Goal: Task Accomplishment & Management: Use online tool/utility

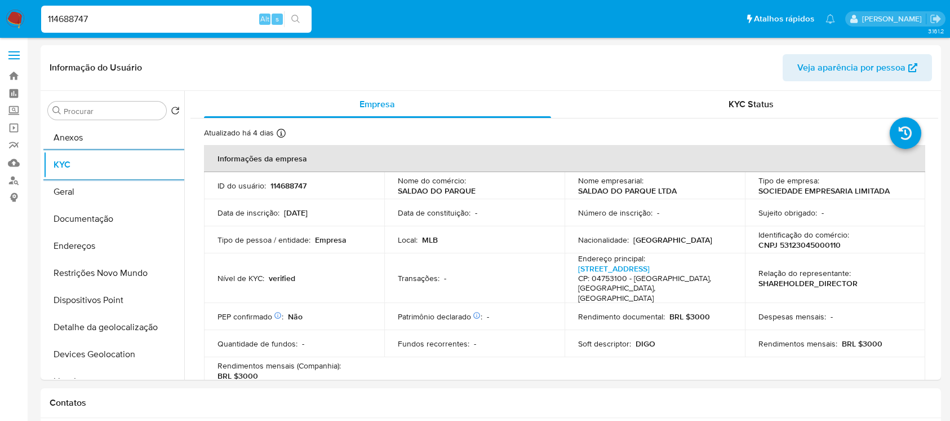
select select "10"
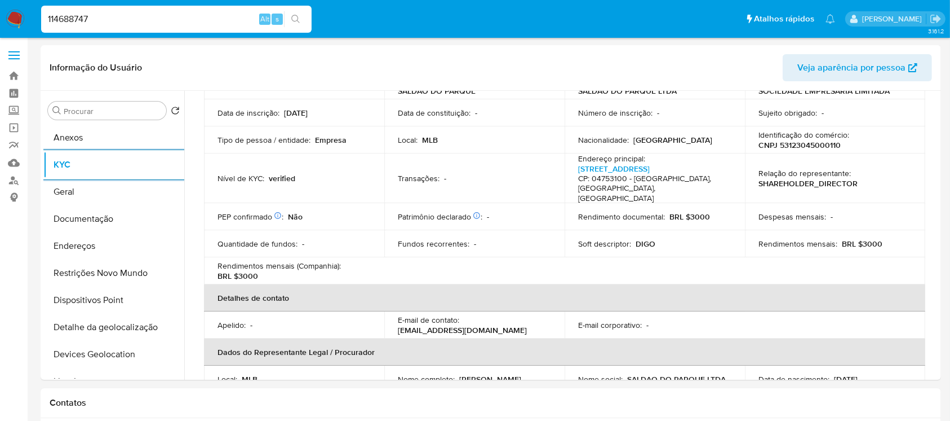
click at [12, 15] on img at bounding box center [15, 19] width 19 height 19
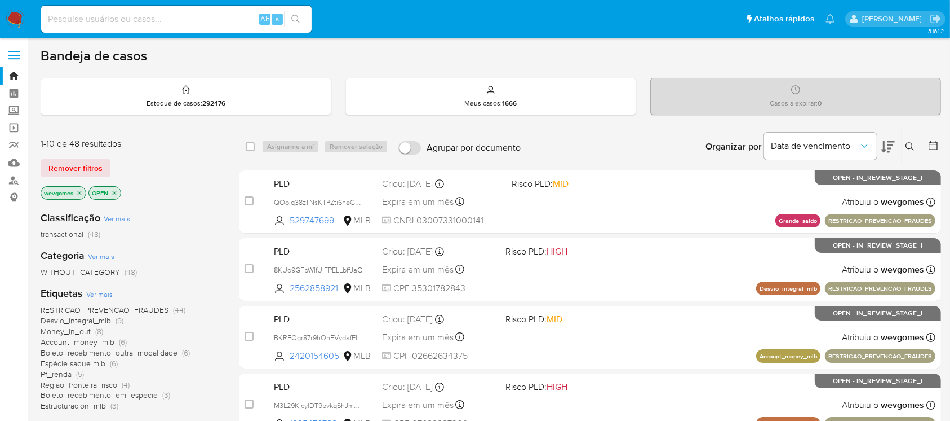
click at [17, 20] on img at bounding box center [15, 19] width 19 height 19
click at [180, 26] on div "Alt s" at bounding box center [176, 19] width 271 height 27
click at [152, 24] on input at bounding box center [176, 19] width 271 height 15
paste input "LjWUA7ABMXYmepju4pug6sUK"
type input "LjWUA7ABMXYmepju4pug6sUK"
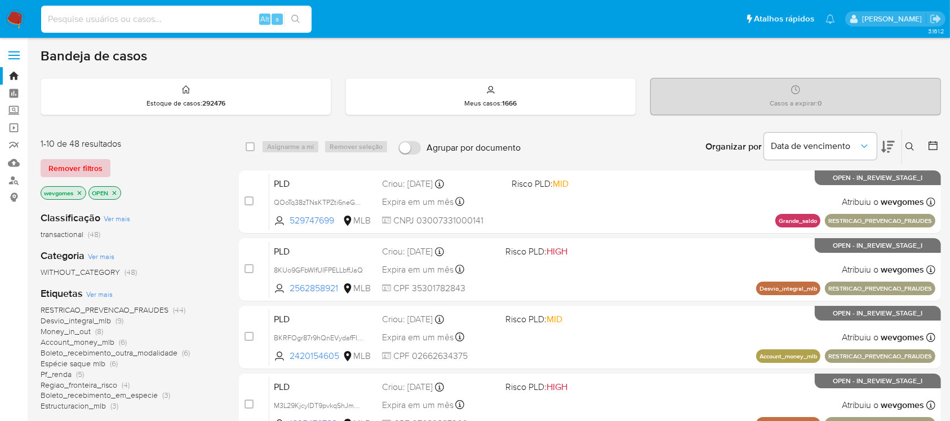
click at [64, 170] on span "Remover filtros" at bounding box center [75, 168] width 54 height 16
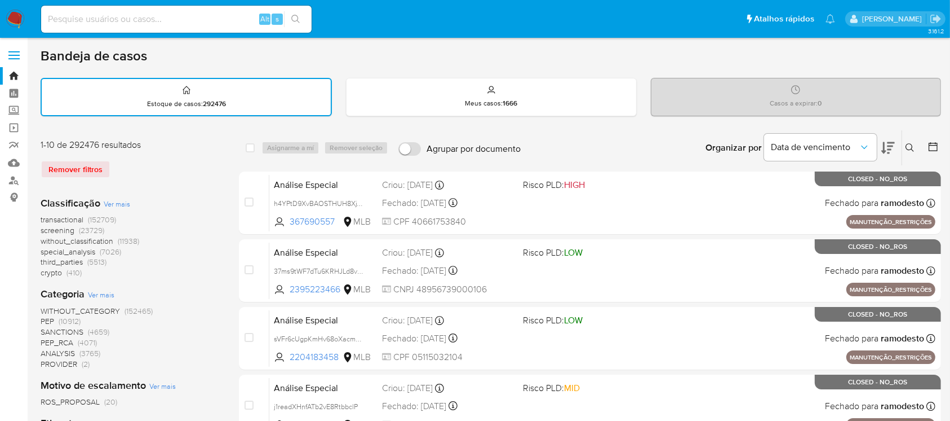
click at [908, 145] on icon at bounding box center [910, 147] width 9 height 9
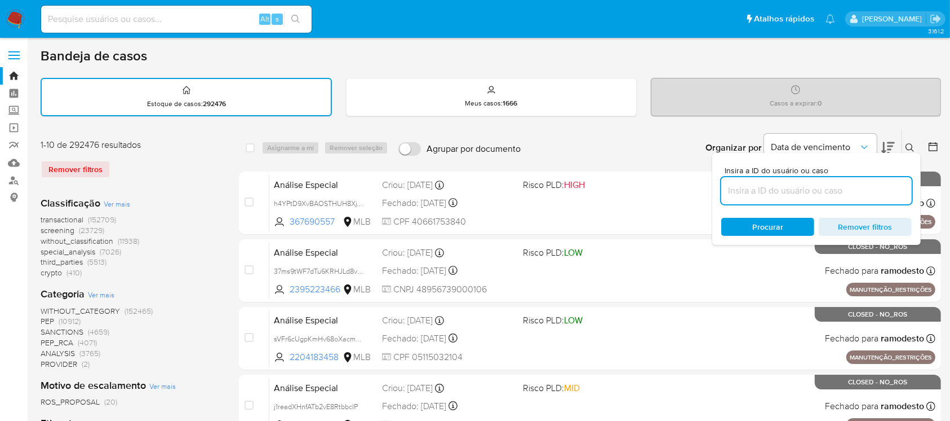
click at [754, 183] on input at bounding box center [817, 190] width 191 height 15
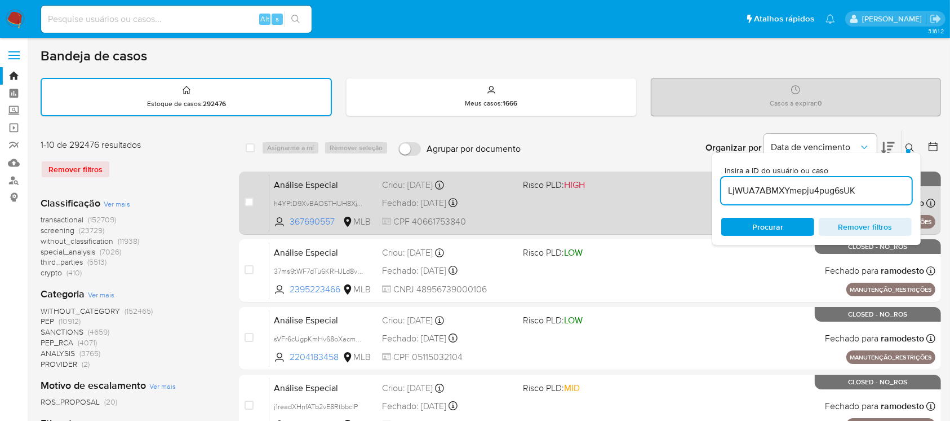
type input "LjWUA7ABMXYmepju4pug6sUK"
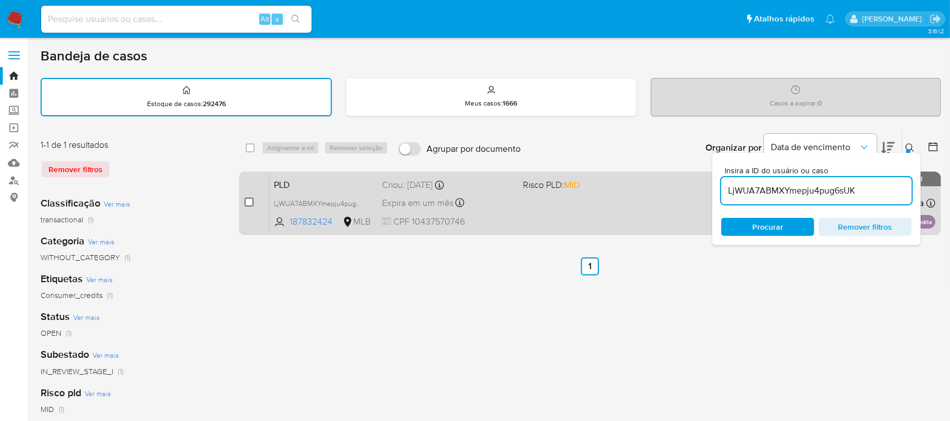
click at [253, 200] on input "checkbox" at bounding box center [249, 201] width 9 height 9
checkbox input "true"
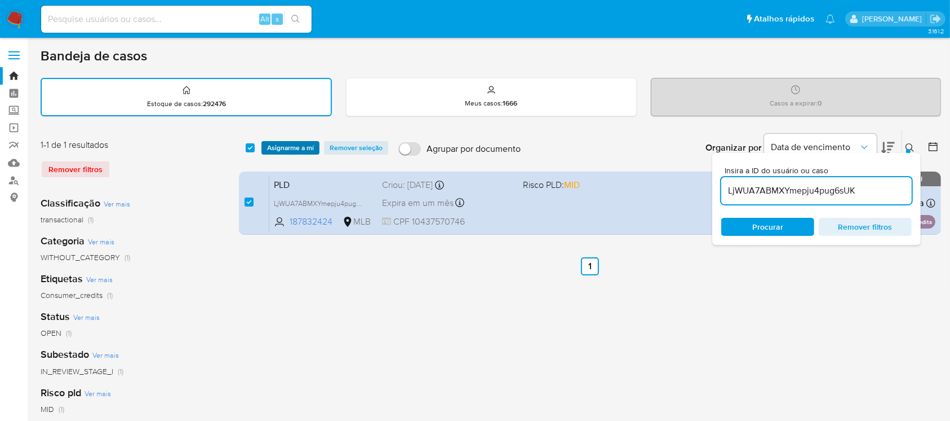
click at [280, 149] on span "Asignarme a mí" at bounding box center [290, 147] width 47 height 11
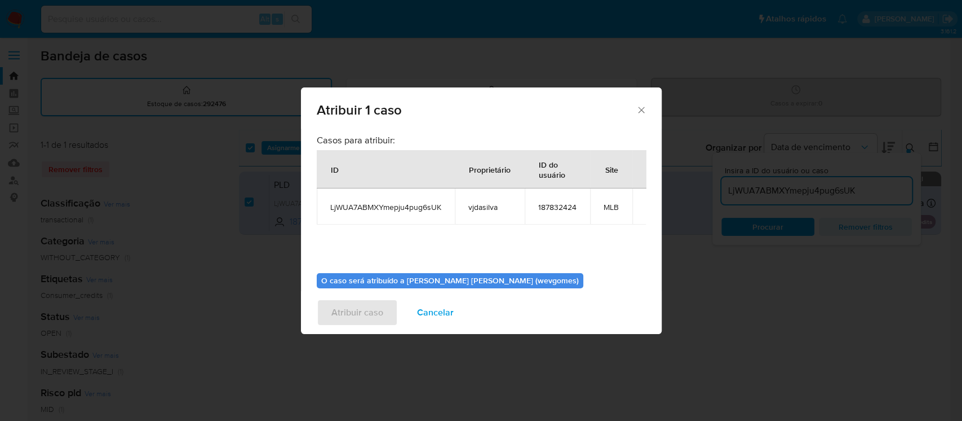
click at [643, 112] on icon "Fechar a janela" at bounding box center [641, 110] width 6 height 6
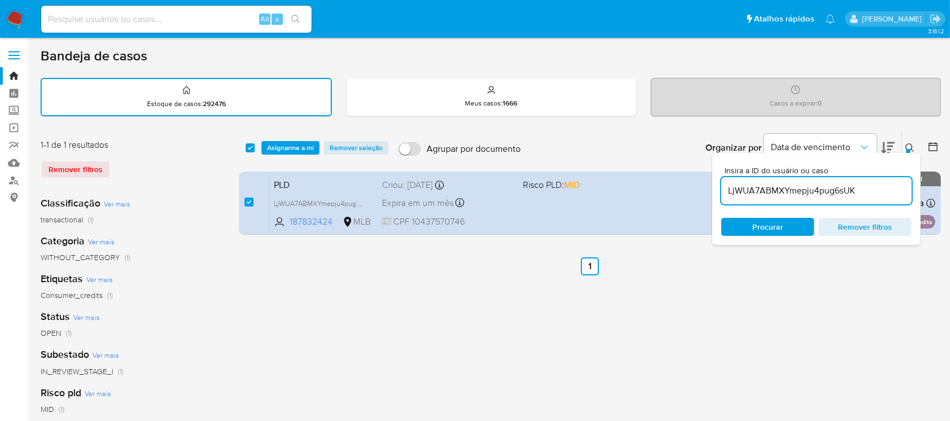
click at [794, 309] on div "select-all-cases-checkbox Asignarme a mí Remover seleção Agrupar por documento …" at bounding box center [590, 377] width 702 height 495
click at [795, 307] on div "select-all-cases-checkbox Asignarme a mí Remover seleção Agrupar por documento …" at bounding box center [590, 377] width 702 height 495
click at [915, 148] on button at bounding box center [911, 148] width 19 height 14
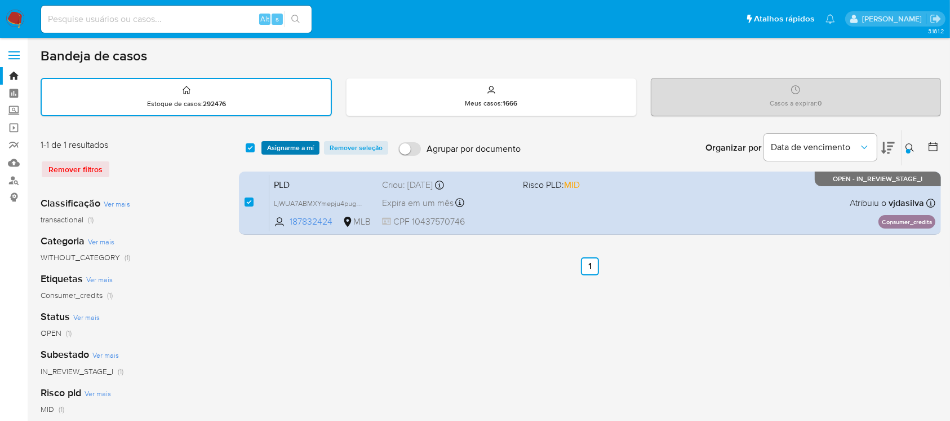
click at [289, 148] on span "Asignarme a mí" at bounding box center [290, 147] width 47 height 11
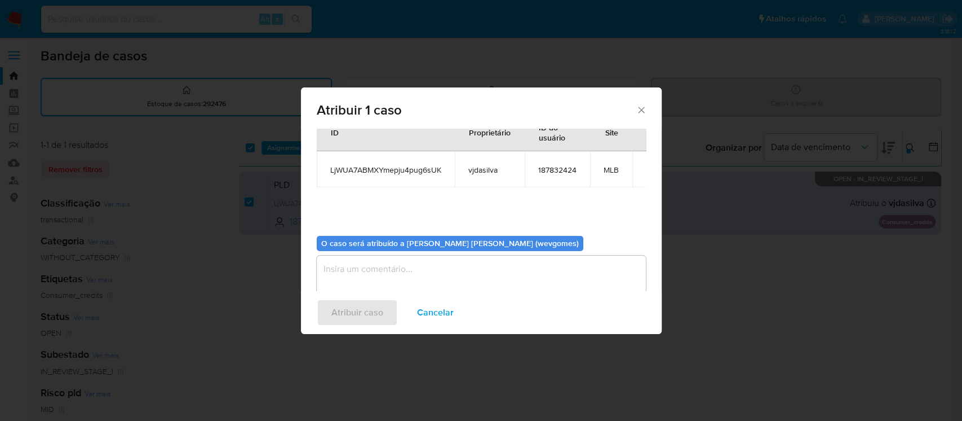
scroll to position [57, 0]
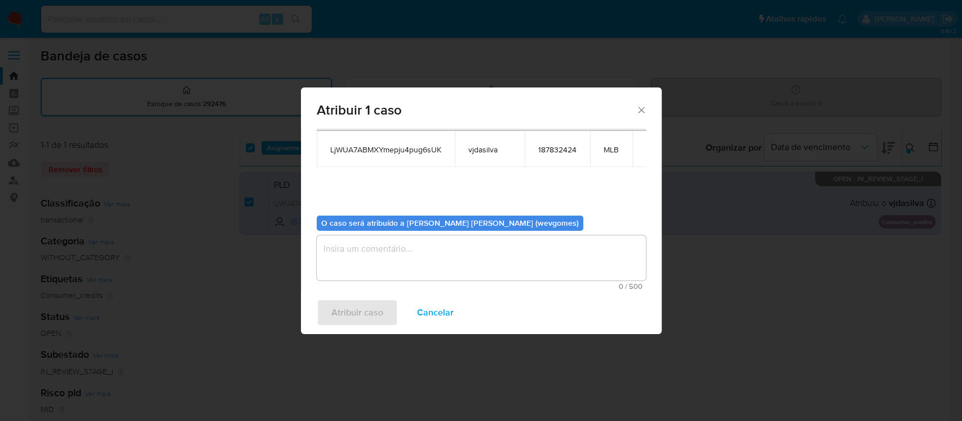
click at [370, 244] on textarea "assign-modal" at bounding box center [481, 257] width 329 height 45
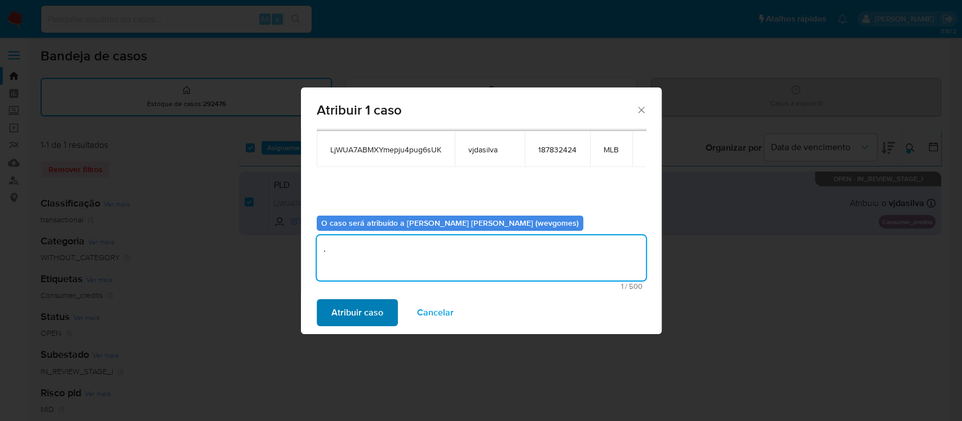
type textarea "."
click at [349, 320] on span "Atribuir caso" at bounding box center [357, 312] width 52 height 25
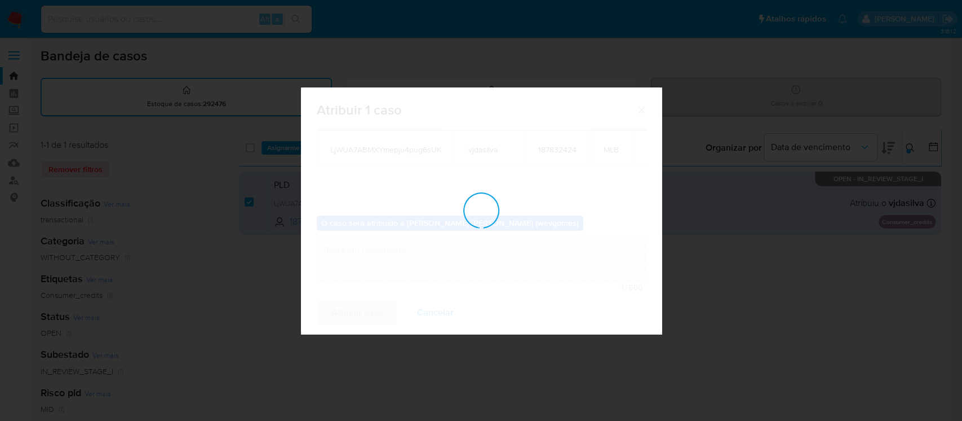
checkbox input "false"
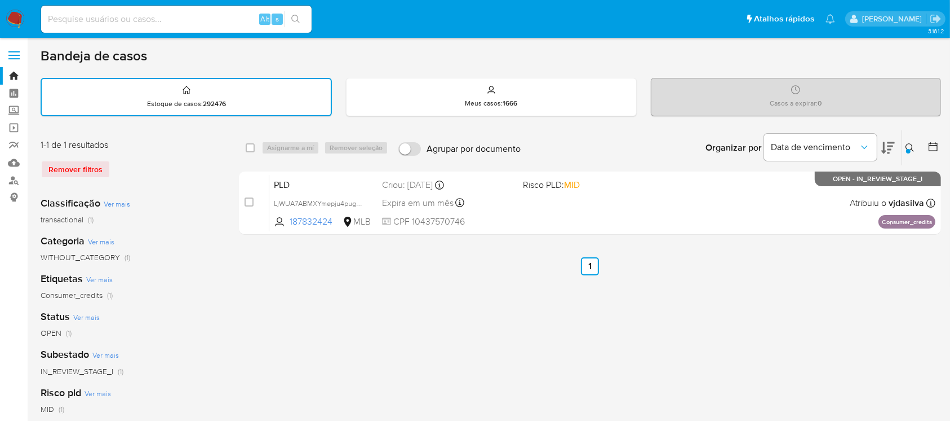
click at [113, 19] on input at bounding box center [176, 19] width 271 height 15
paste input "WEuC4ai7hKamgL8TeDCwdZep"
type input "WEuC4ai7hKamgL8TeDCwdZep"
click at [909, 149] on div at bounding box center [908, 151] width 5 height 5
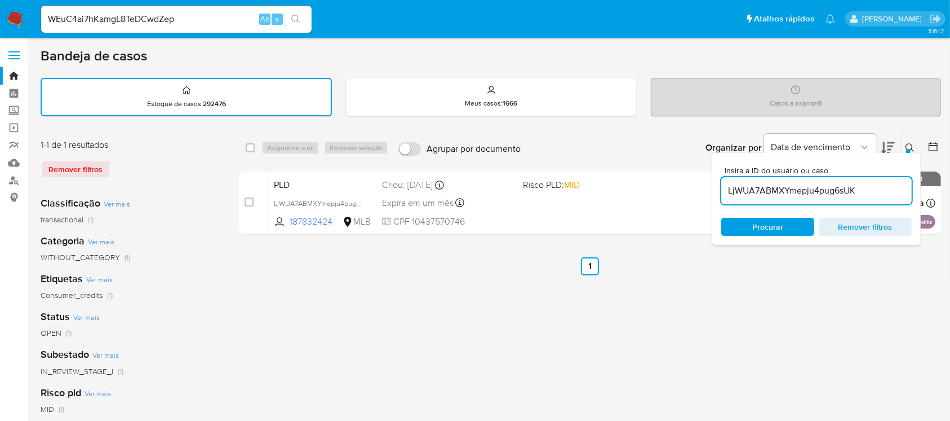
click at [823, 196] on input "LjWUA7ABMXYmepju4pug6sUK" at bounding box center [817, 190] width 191 height 15
type input "WEuC4ai7hKamgL8TeDCwdZep"
click at [834, 294] on div "select-all-cases-checkbox Asignarme a mí Remover seleção Agrupar por documento …" at bounding box center [590, 377] width 702 height 495
click at [855, 232] on span "Remover filtros" at bounding box center [865, 227] width 77 height 16
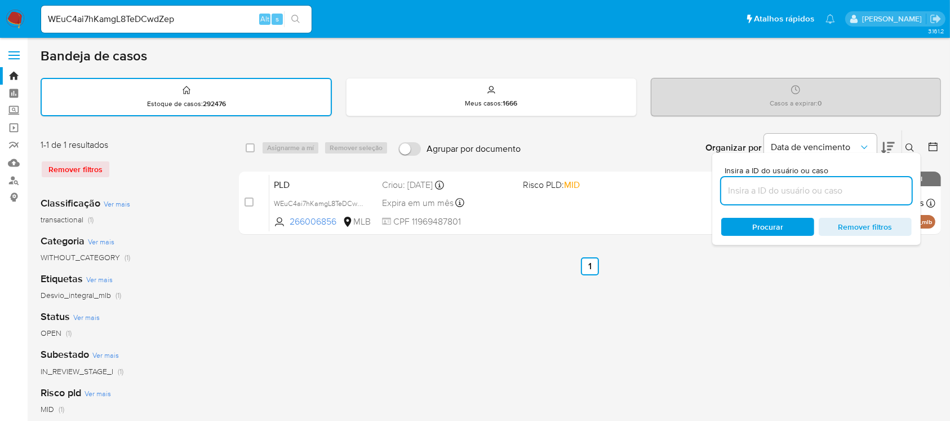
click at [857, 189] on input at bounding box center [817, 190] width 191 height 15
type input "WEuC4ai7hKamgL8TeDCwdZep"
click at [909, 145] on icon at bounding box center [910, 147] width 9 height 9
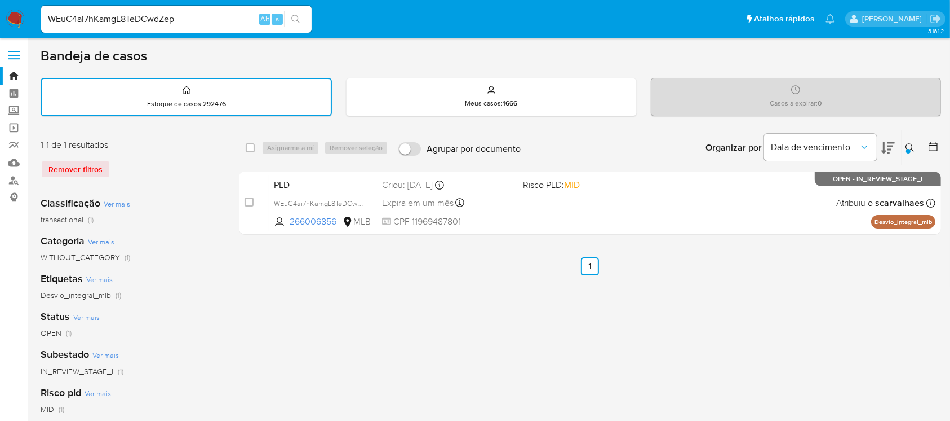
click at [469, 309] on div "select-all-cases-checkbox Asignarme a mí Remover seleção Agrupar por documento …" at bounding box center [590, 377] width 702 height 495
click at [247, 148] on input "checkbox" at bounding box center [250, 147] width 9 height 9
checkbox input "true"
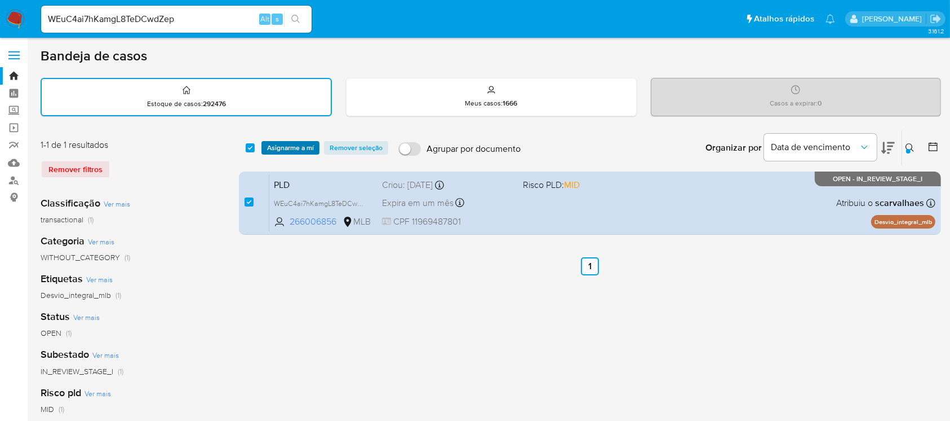
click at [289, 151] on span "Asignarme a mí" at bounding box center [290, 147] width 47 height 11
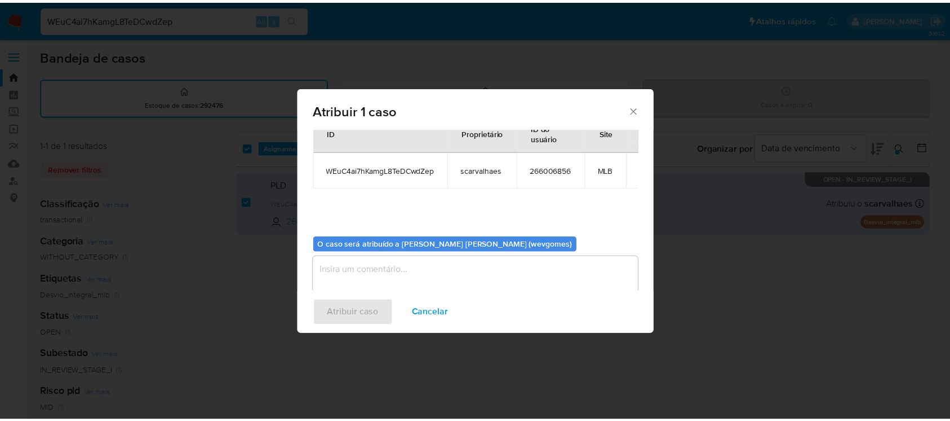
scroll to position [57, 0]
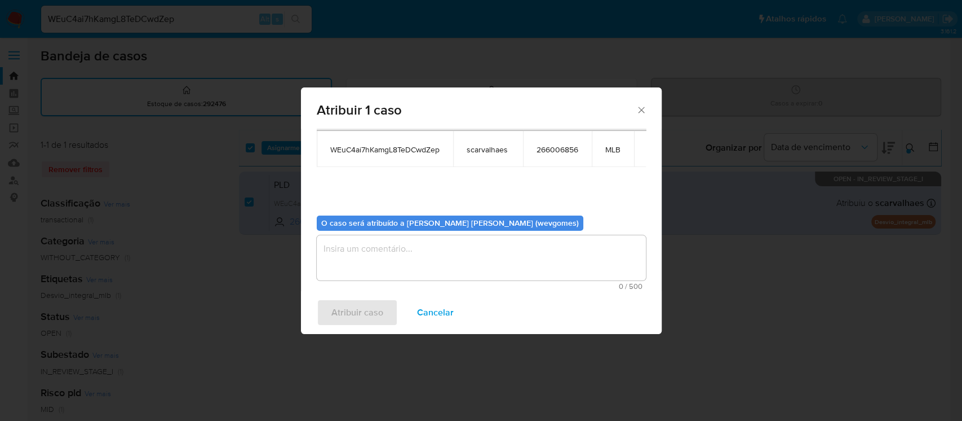
click at [372, 248] on textarea "assign-modal" at bounding box center [481, 257] width 329 height 45
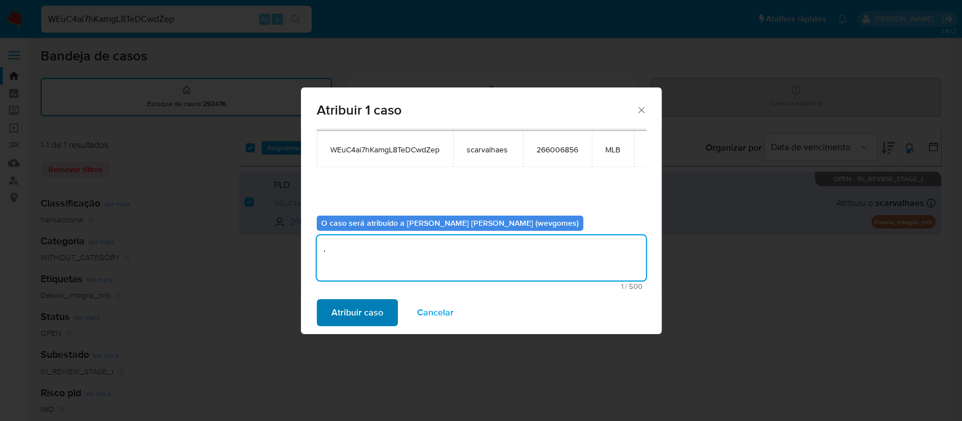
type textarea "."
click at [341, 316] on span "Atribuir caso" at bounding box center [357, 312] width 52 height 25
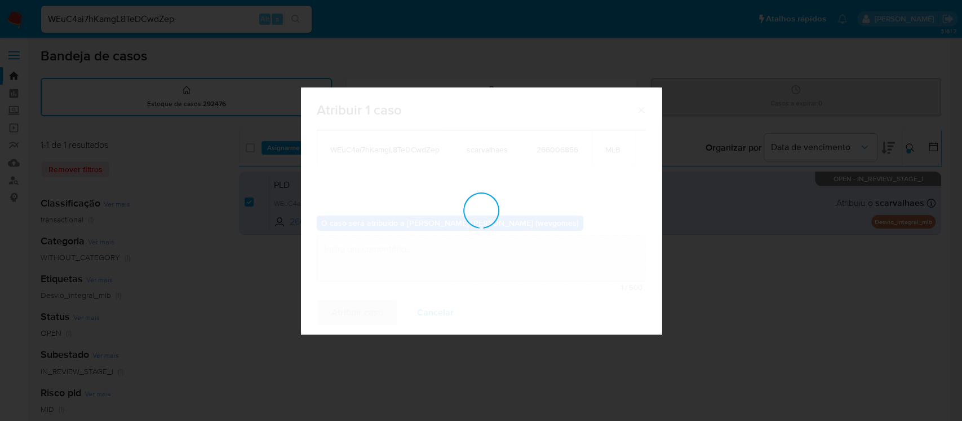
checkbox input "false"
